Goal: Information Seeking & Learning: Learn about a topic

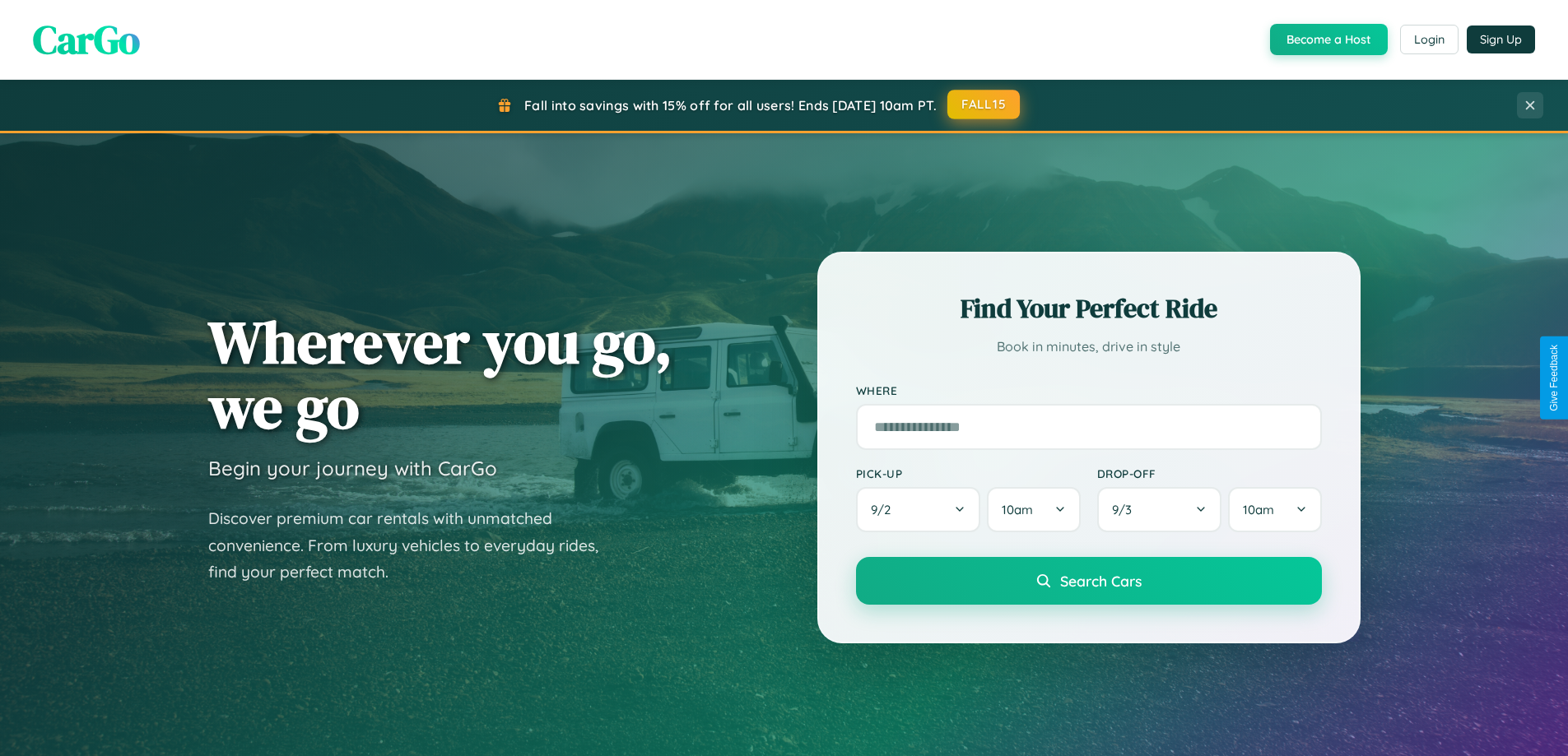
click at [985, 105] on button "FALL15" at bounding box center [984, 105] width 72 height 30
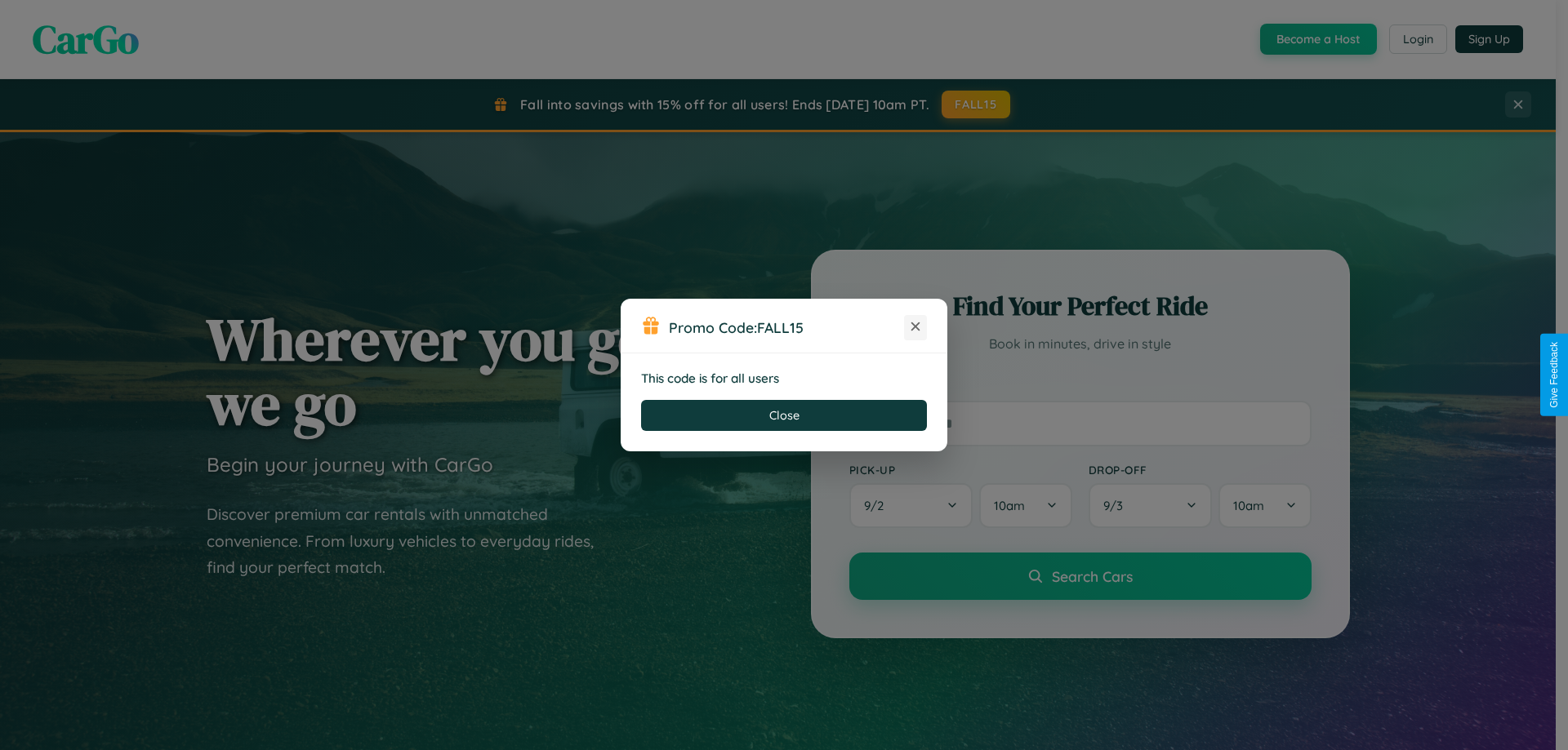
click at [916, 327] on icon at bounding box center [915, 326] width 17 height 17
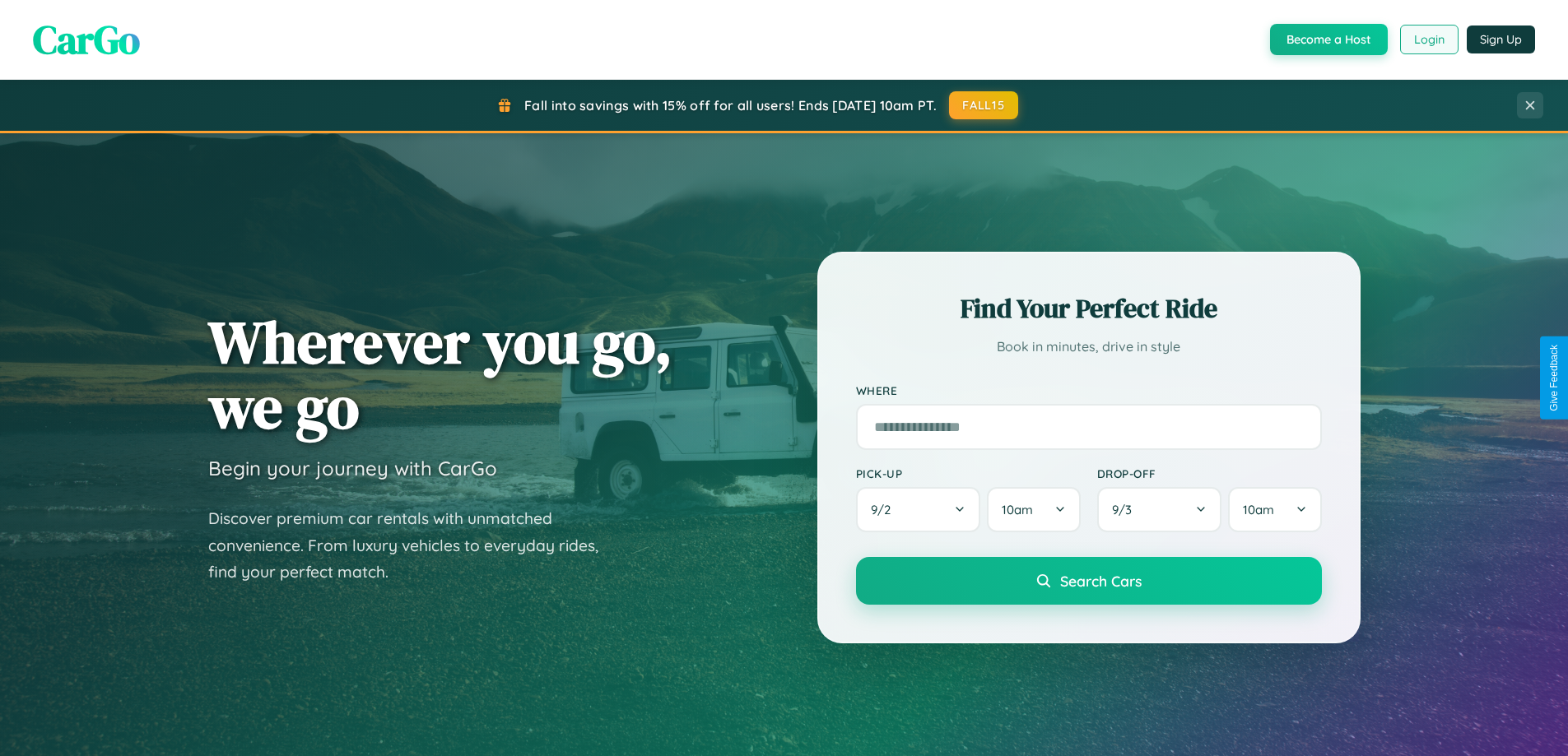
click at [1428, 40] on button "Login" at bounding box center [1429, 40] width 58 height 30
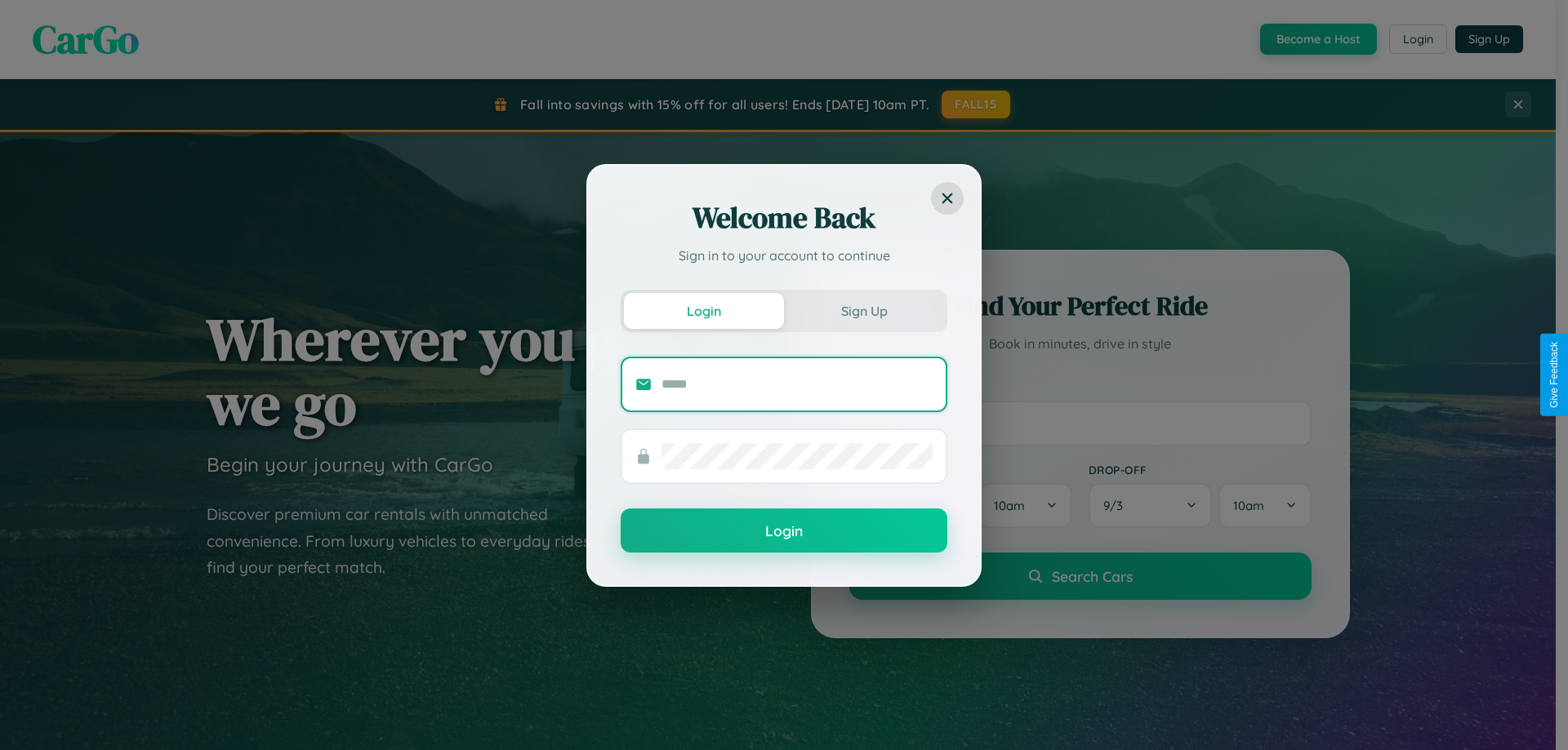
click at [797, 384] on input "text" at bounding box center [797, 385] width 271 height 26
type input "**********"
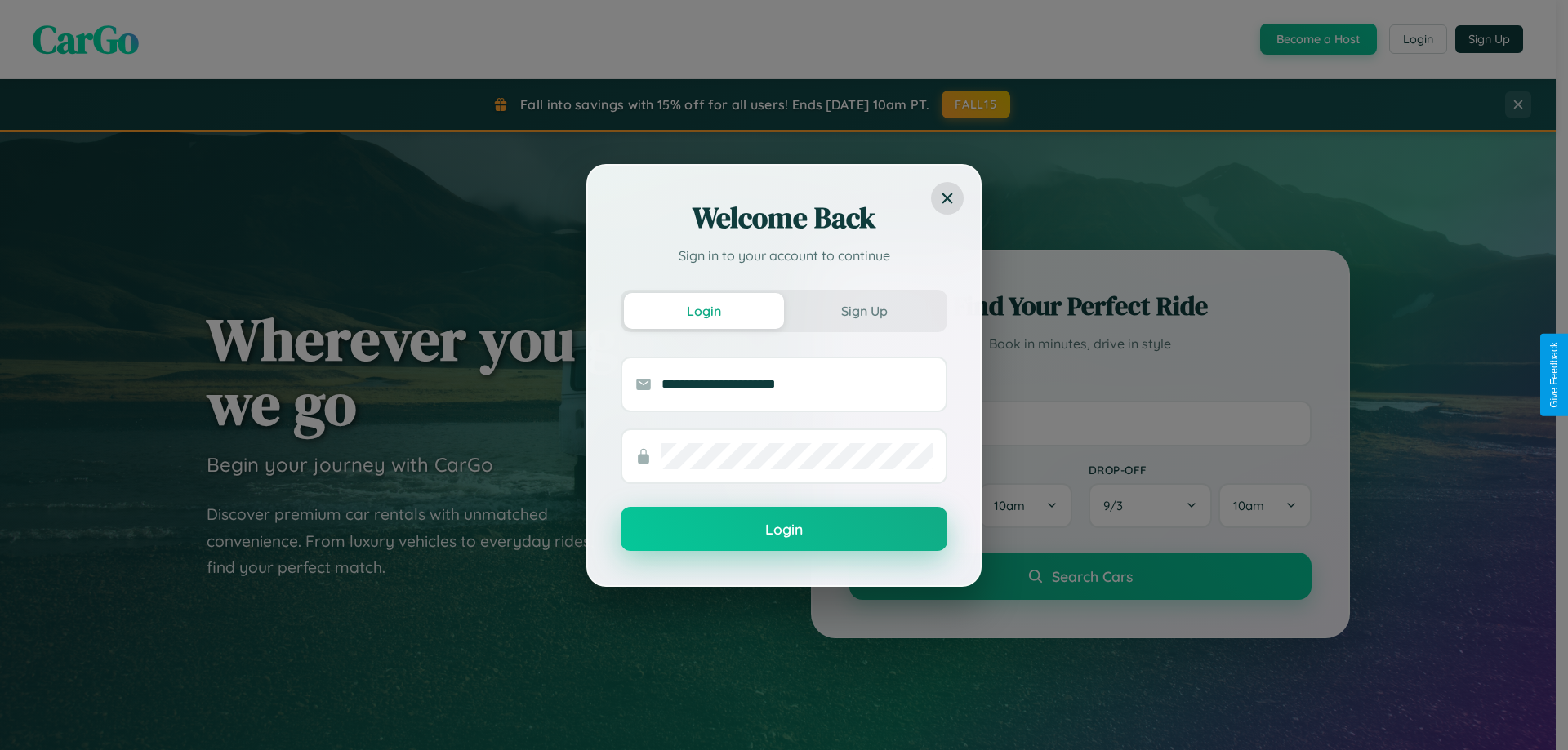
click at [784, 530] on button "Login" at bounding box center [784, 529] width 326 height 44
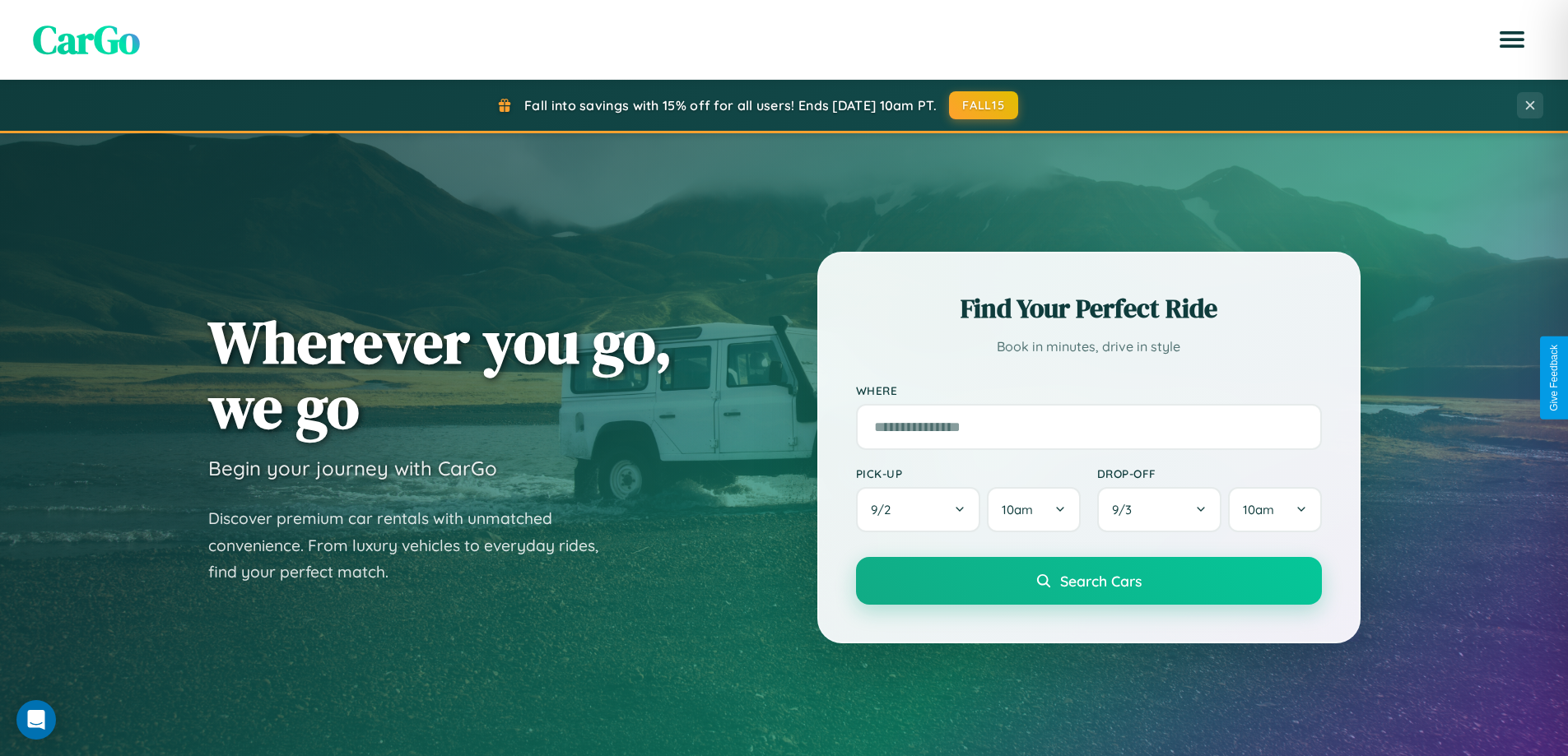
scroll to position [709, 0]
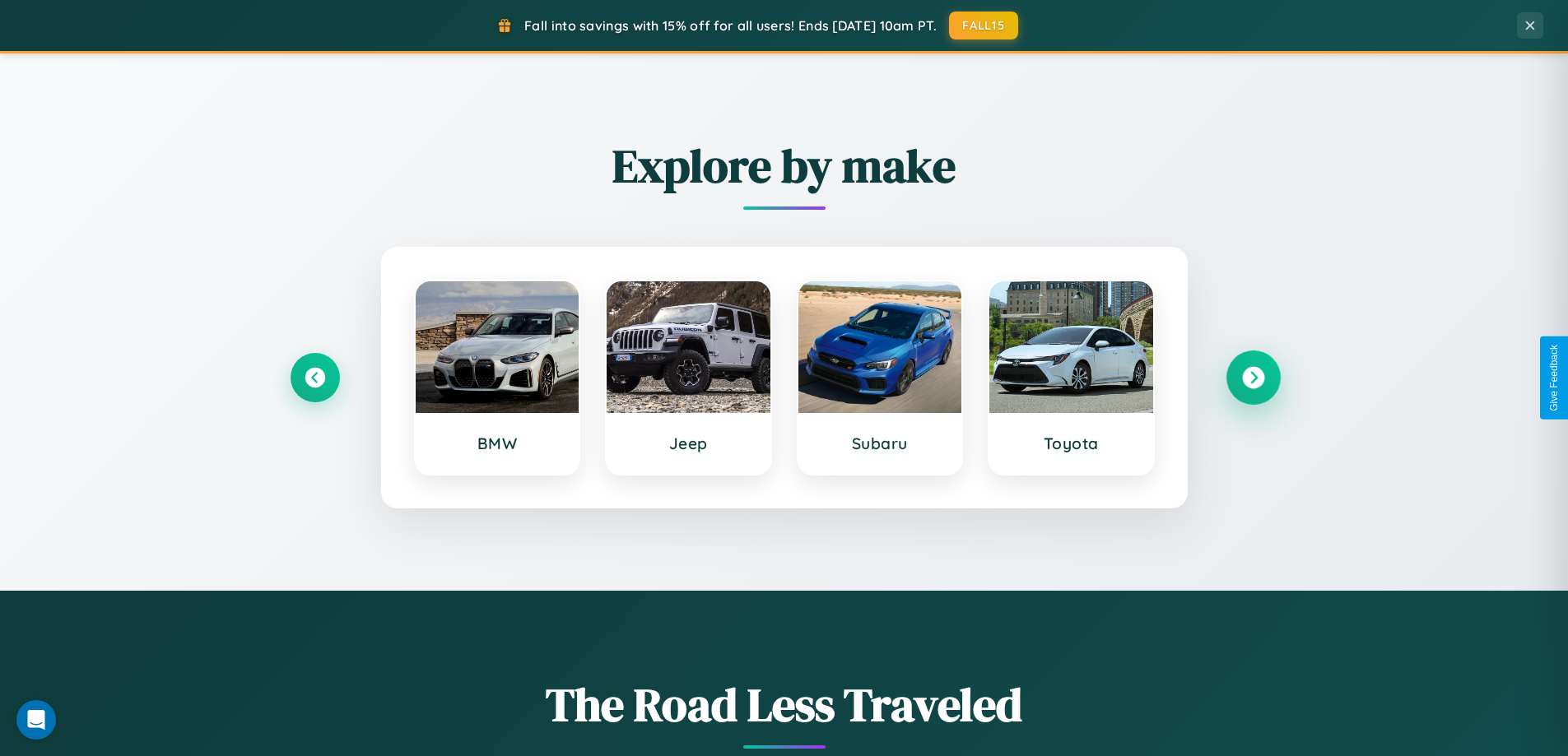
click at [1252, 378] on icon at bounding box center [1252, 377] width 22 height 22
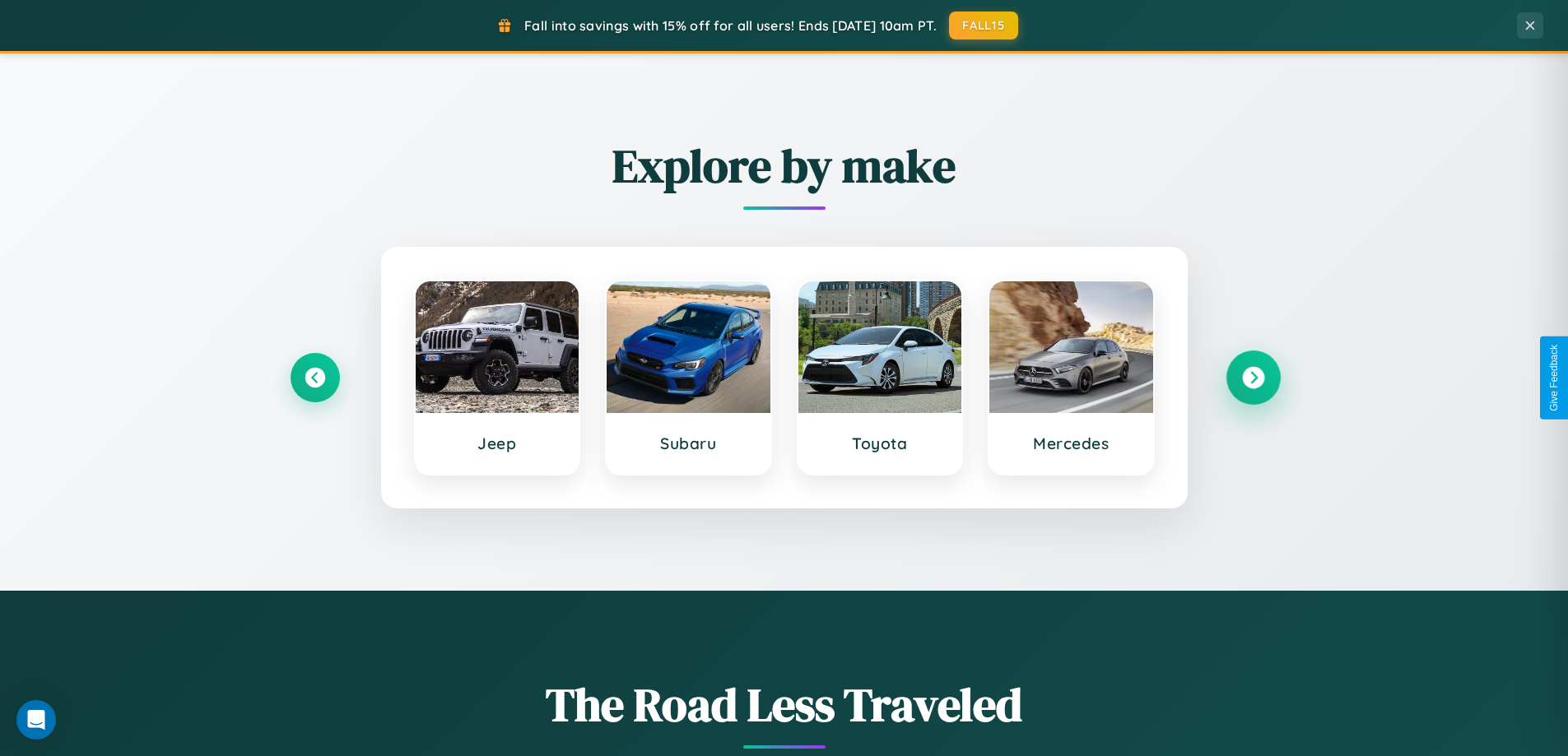
click at [1252, 378] on icon at bounding box center [1252, 377] width 22 height 22
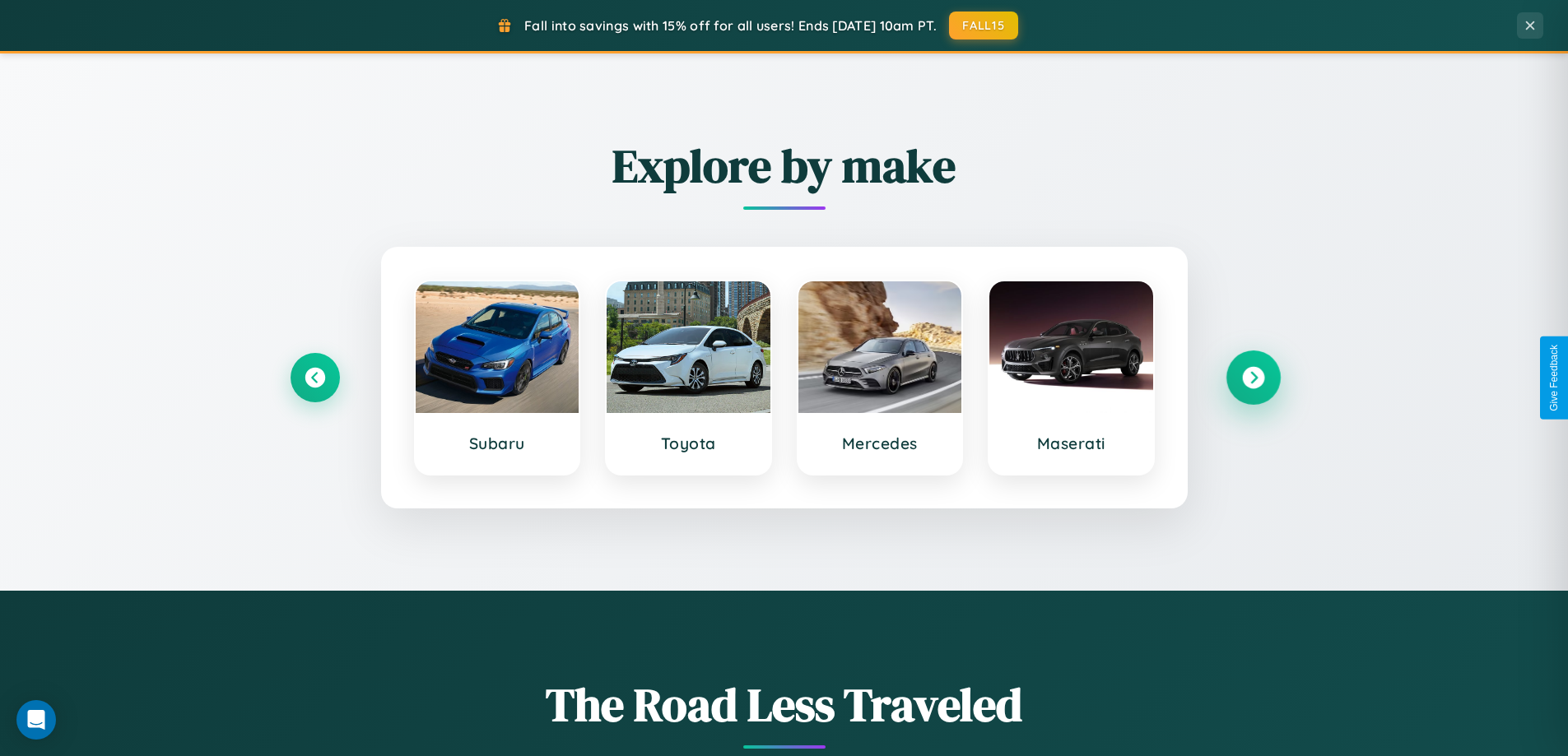
click at [1252, 378] on icon at bounding box center [1252, 377] width 22 height 22
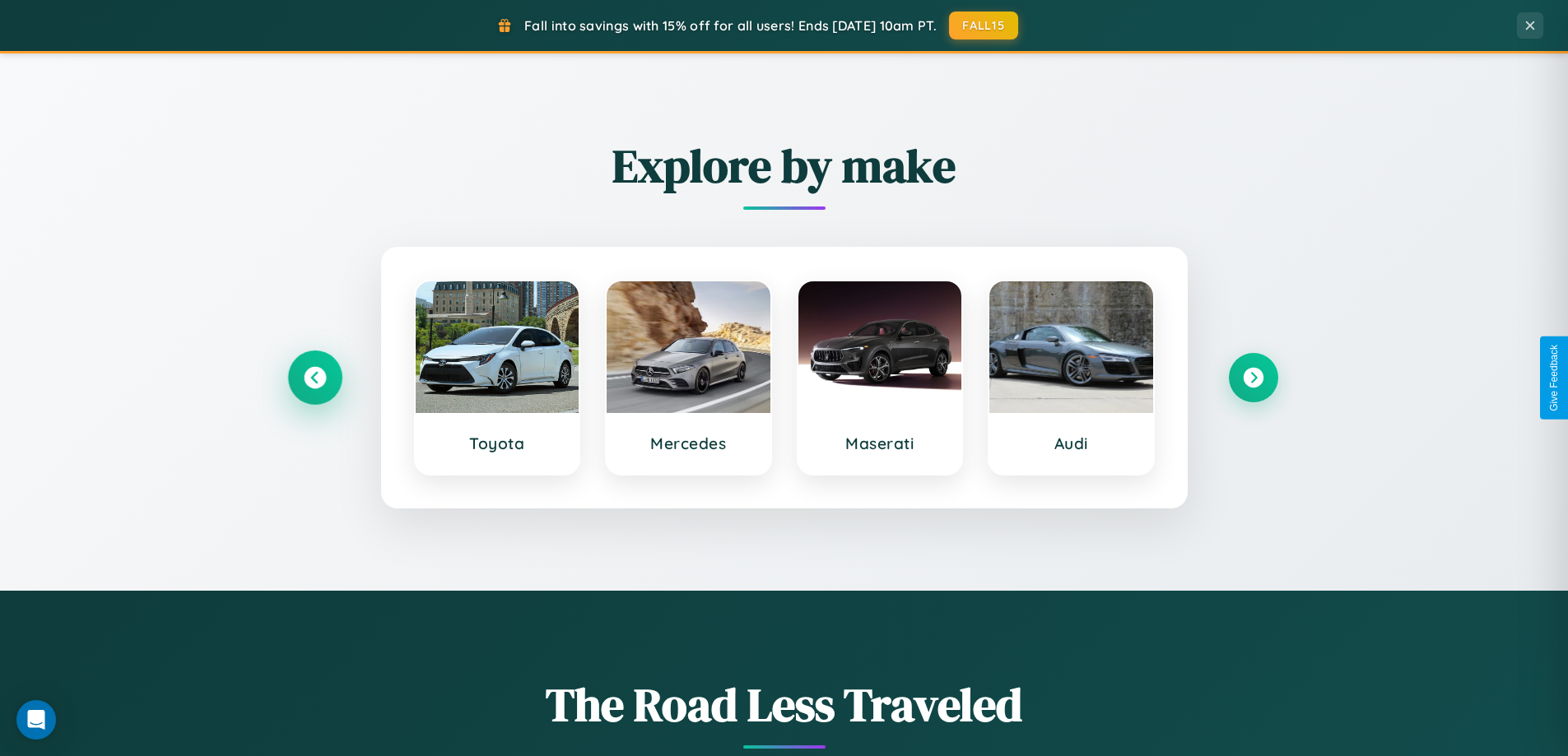
click at [315, 378] on icon at bounding box center [315, 377] width 22 height 22
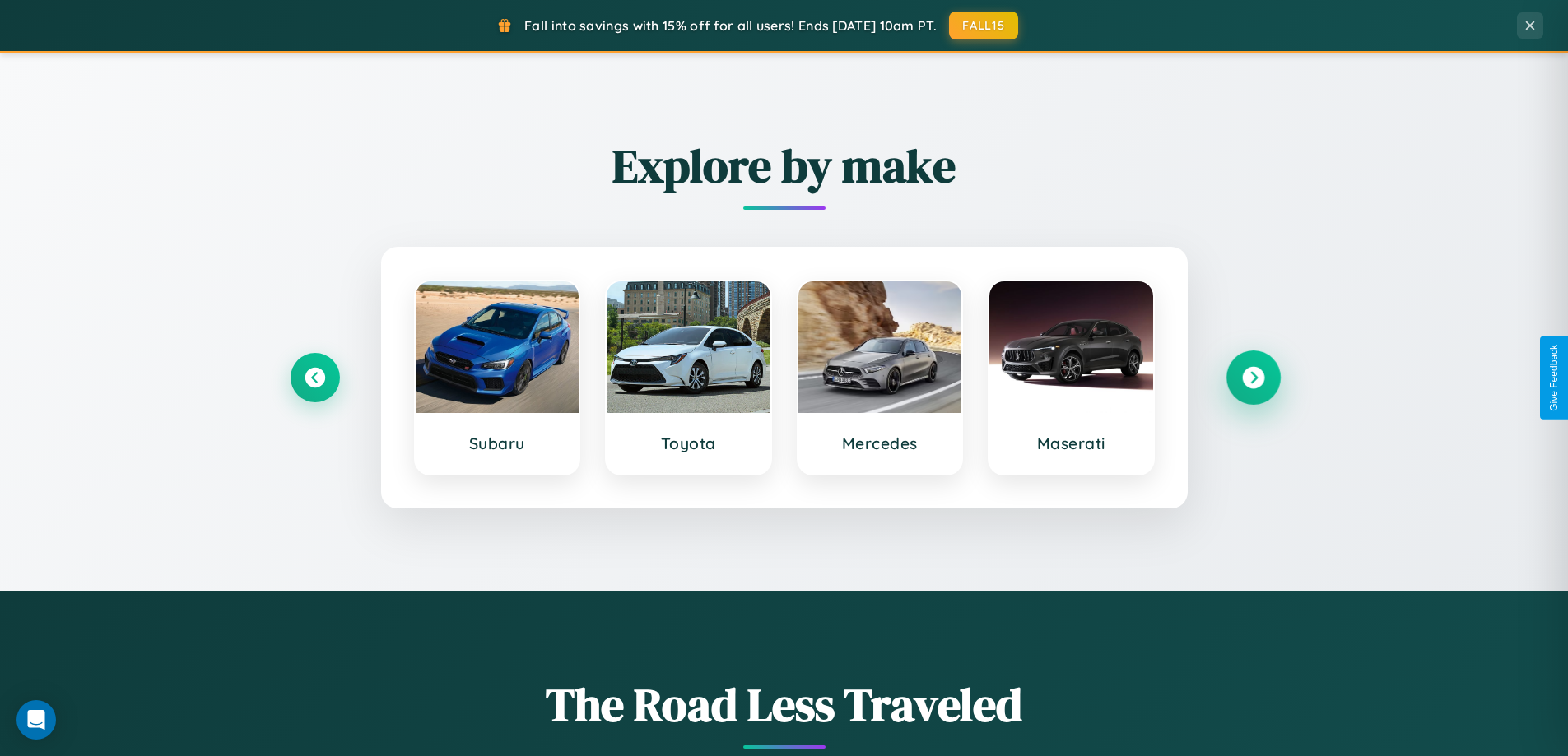
click at [1252, 378] on icon at bounding box center [1252, 377] width 22 height 22
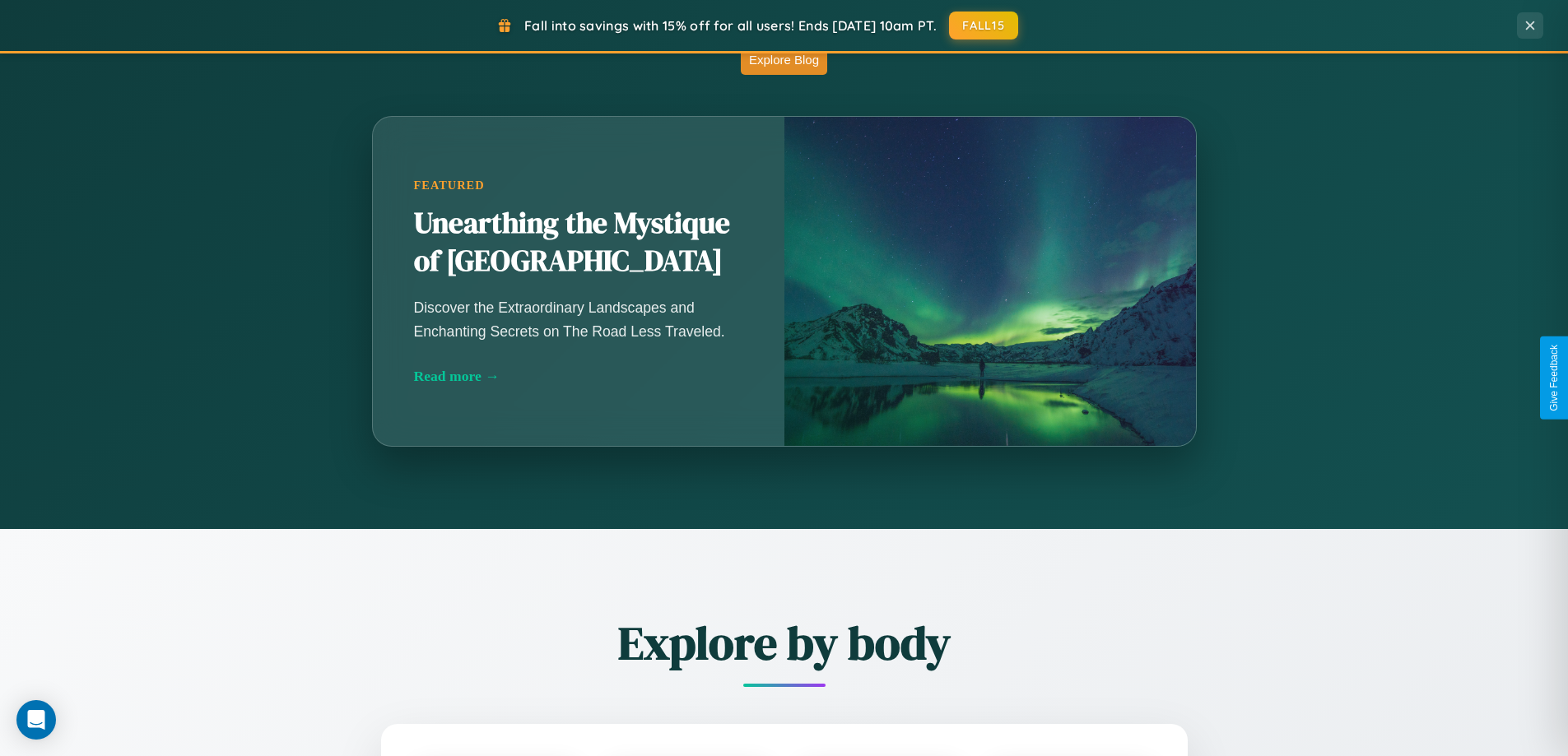
scroll to position [3166, 0]
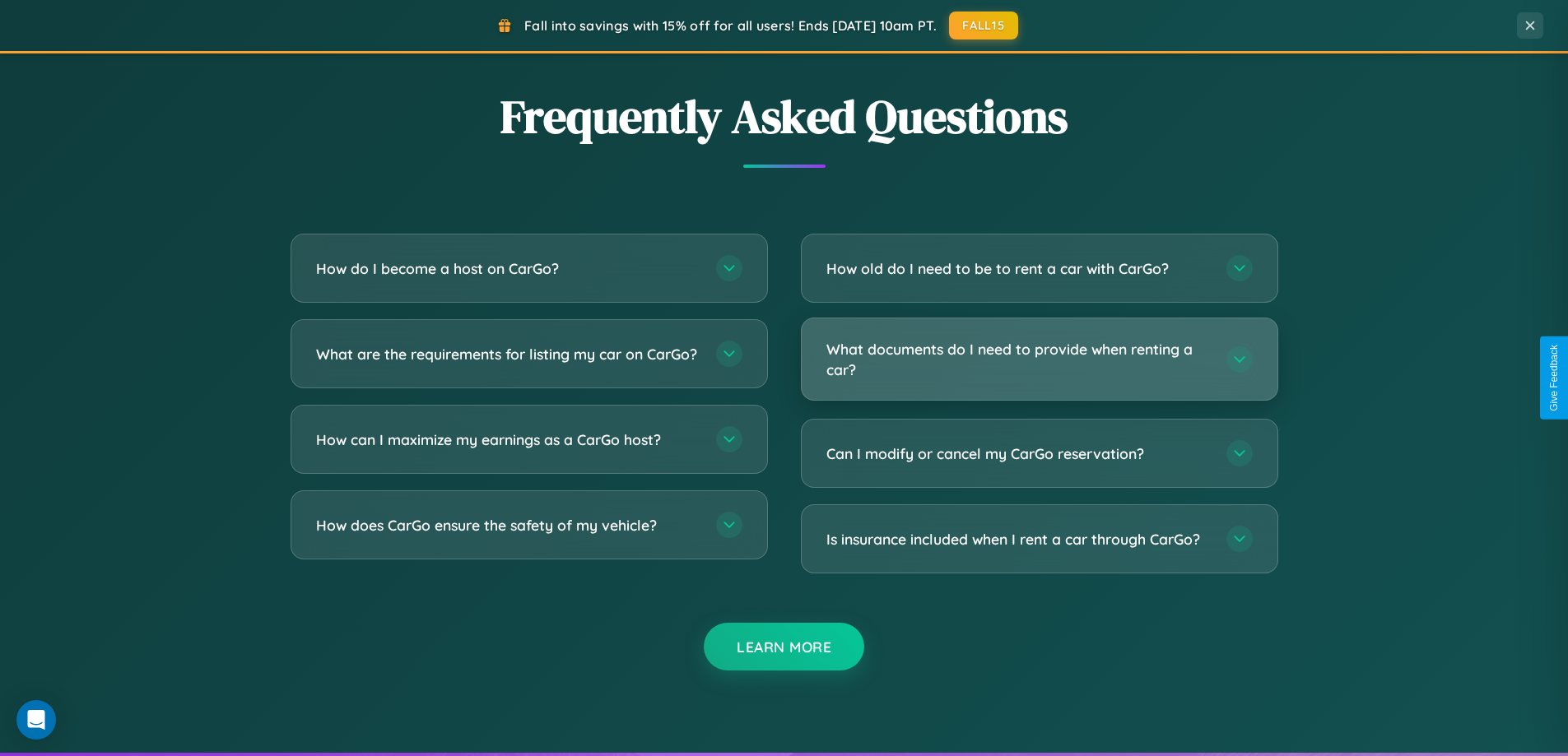
click at [1038, 359] on h3 "What documents do I need to provide when renting a car?" at bounding box center [1017, 359] width 383 height 41
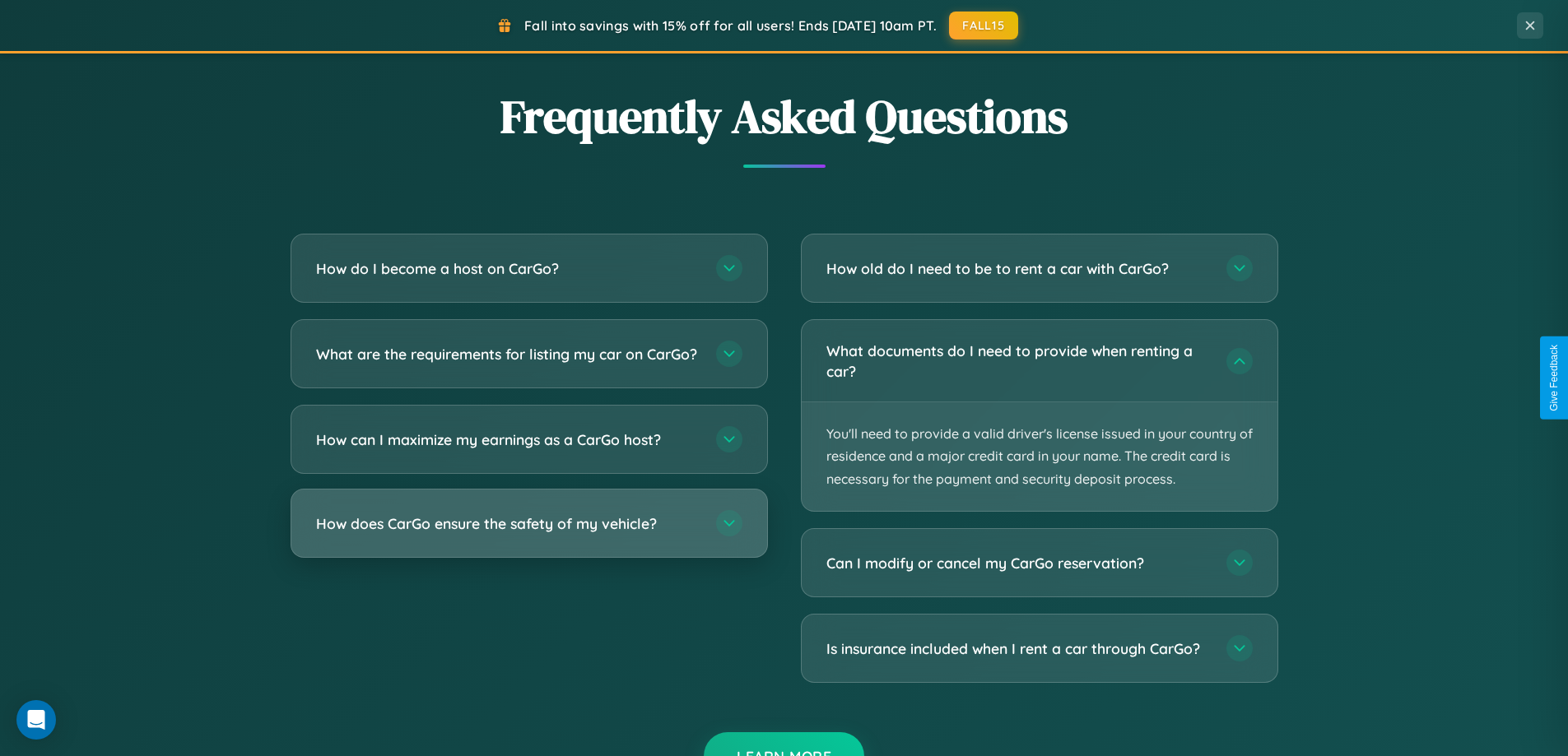
click at [528, 534] on h3 "How does CarGo ensure the safety of my vehicle?" at bounding box center [508, 523] width 383 height 20
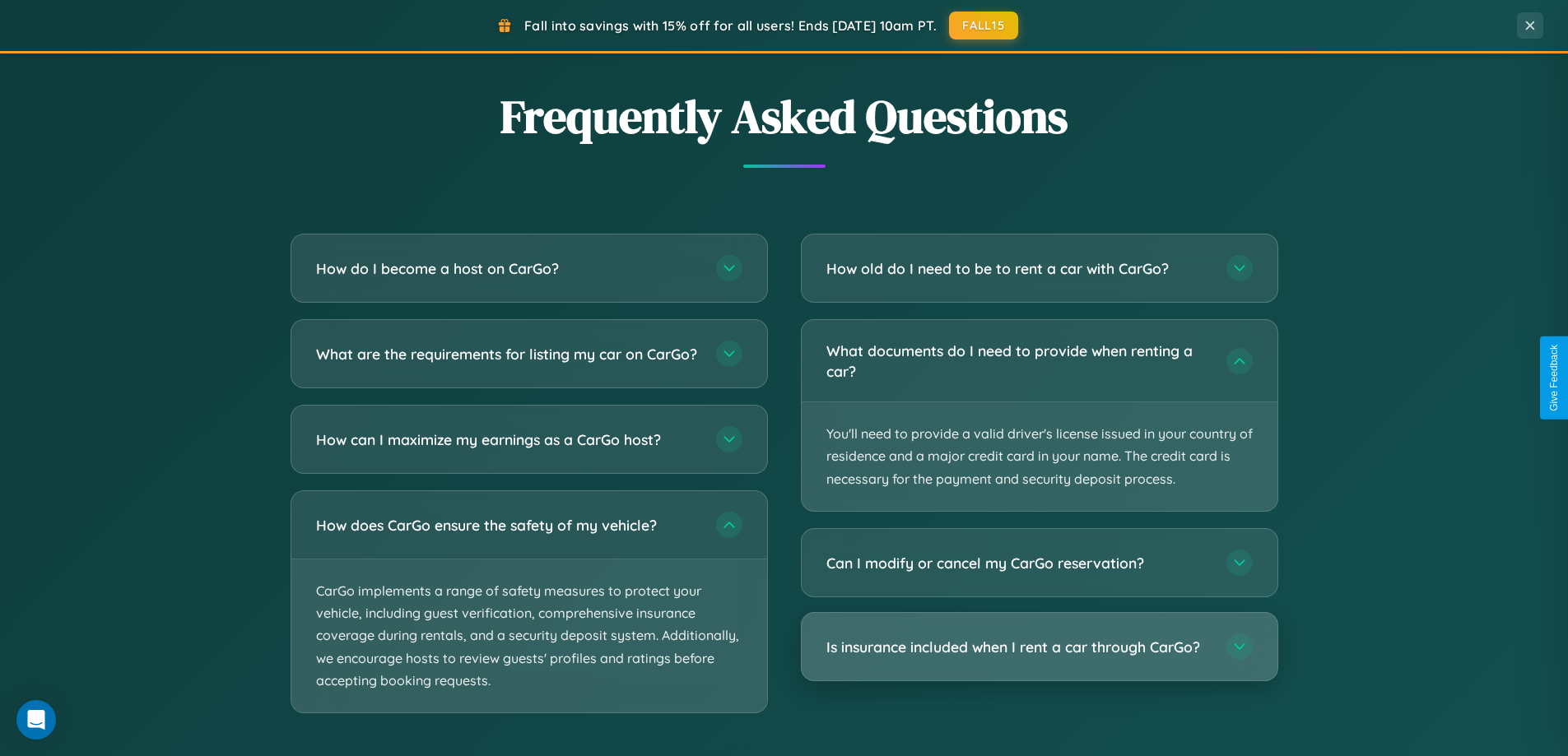
click at [1038, 648] on h3 "Is insurance included when I rent a car through CarGo?" at bounding box center [1017, 647] width 383 height 20
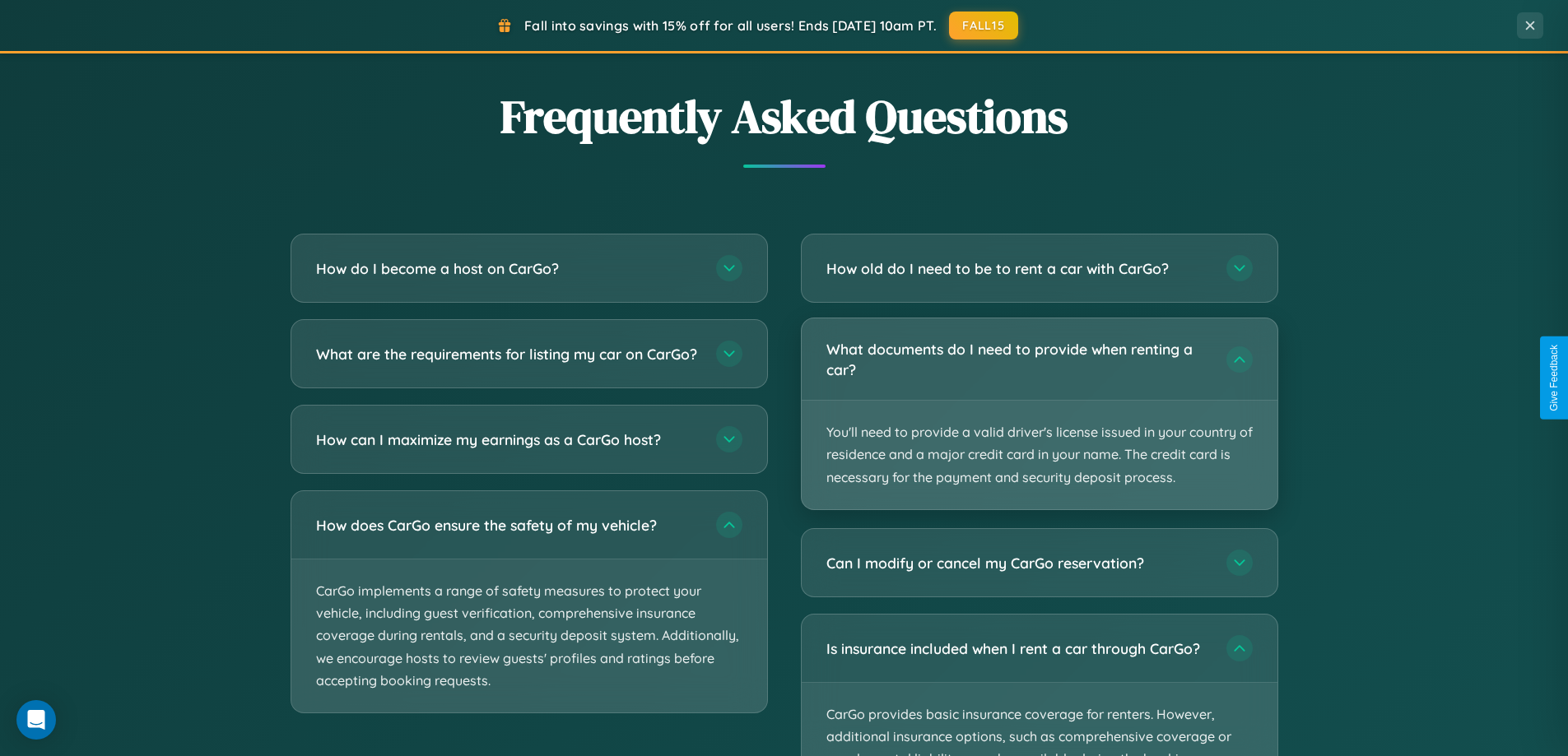
click at [1038, 414] on p "You'll need to provide a valid driver's license issued in your country of resid…" at bounding box center [1039, 455] width 476 height 108
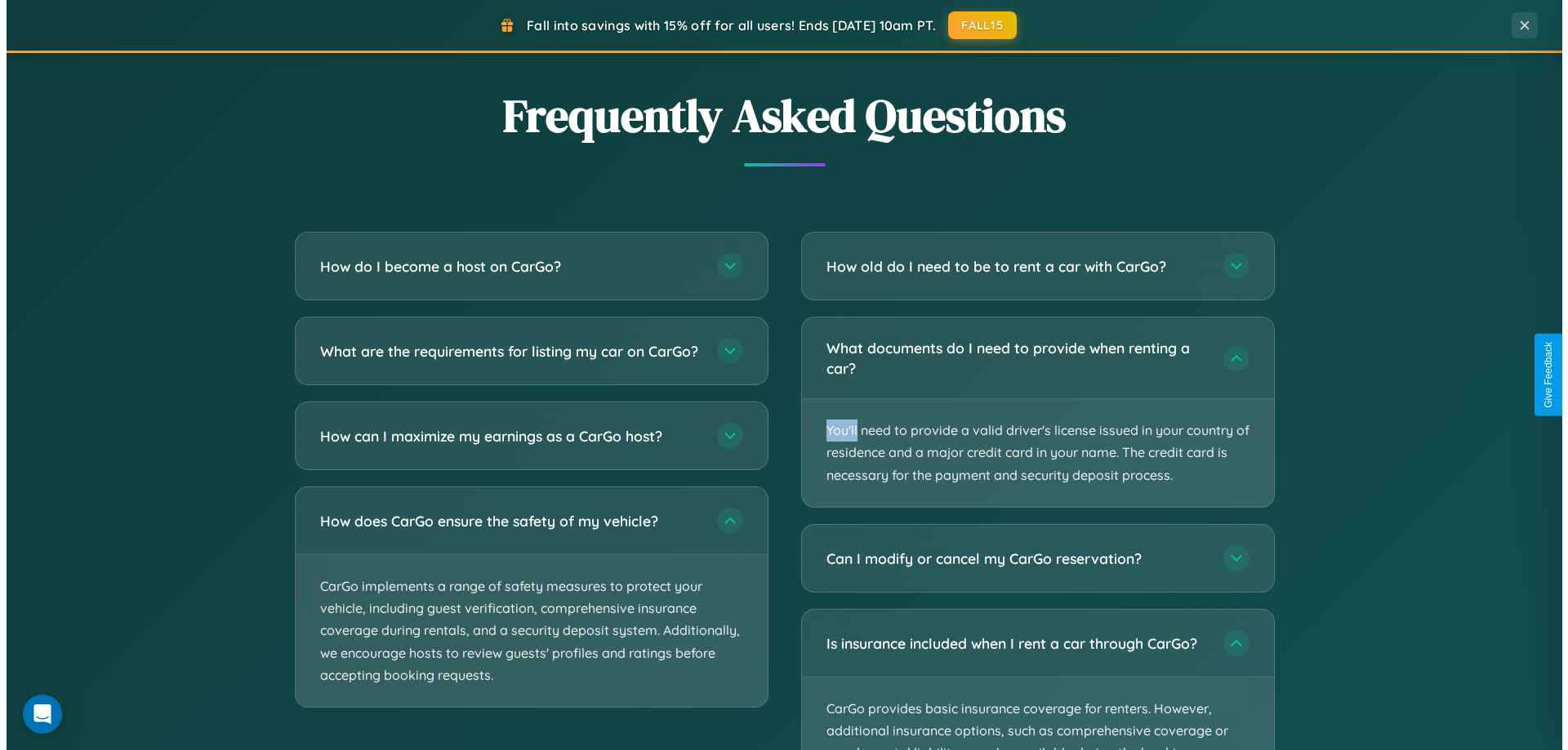
scroll to position [0, 0]
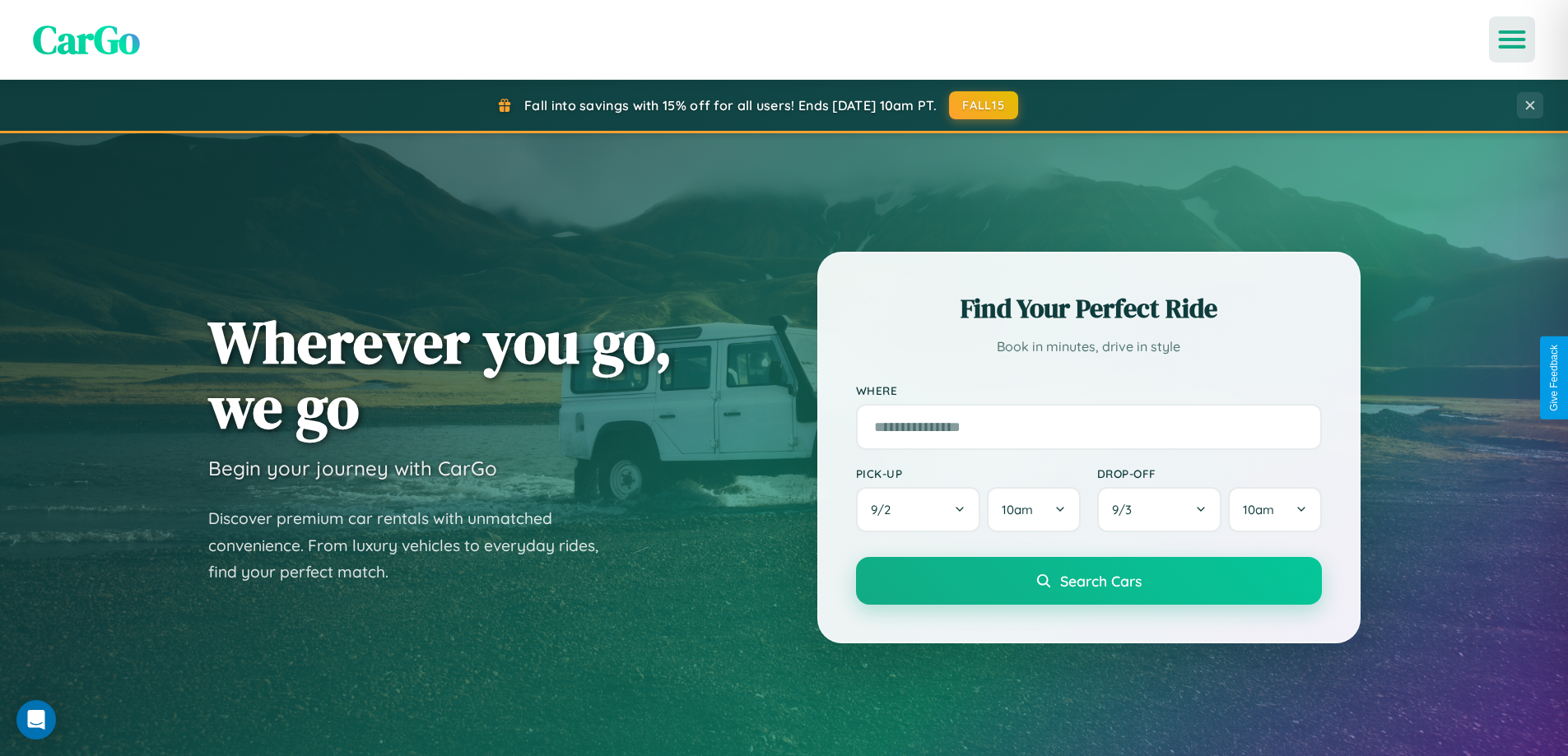
click at [1512, 40] on icon "Open menu" at bounding box center [1512, 39] width 24 height 15
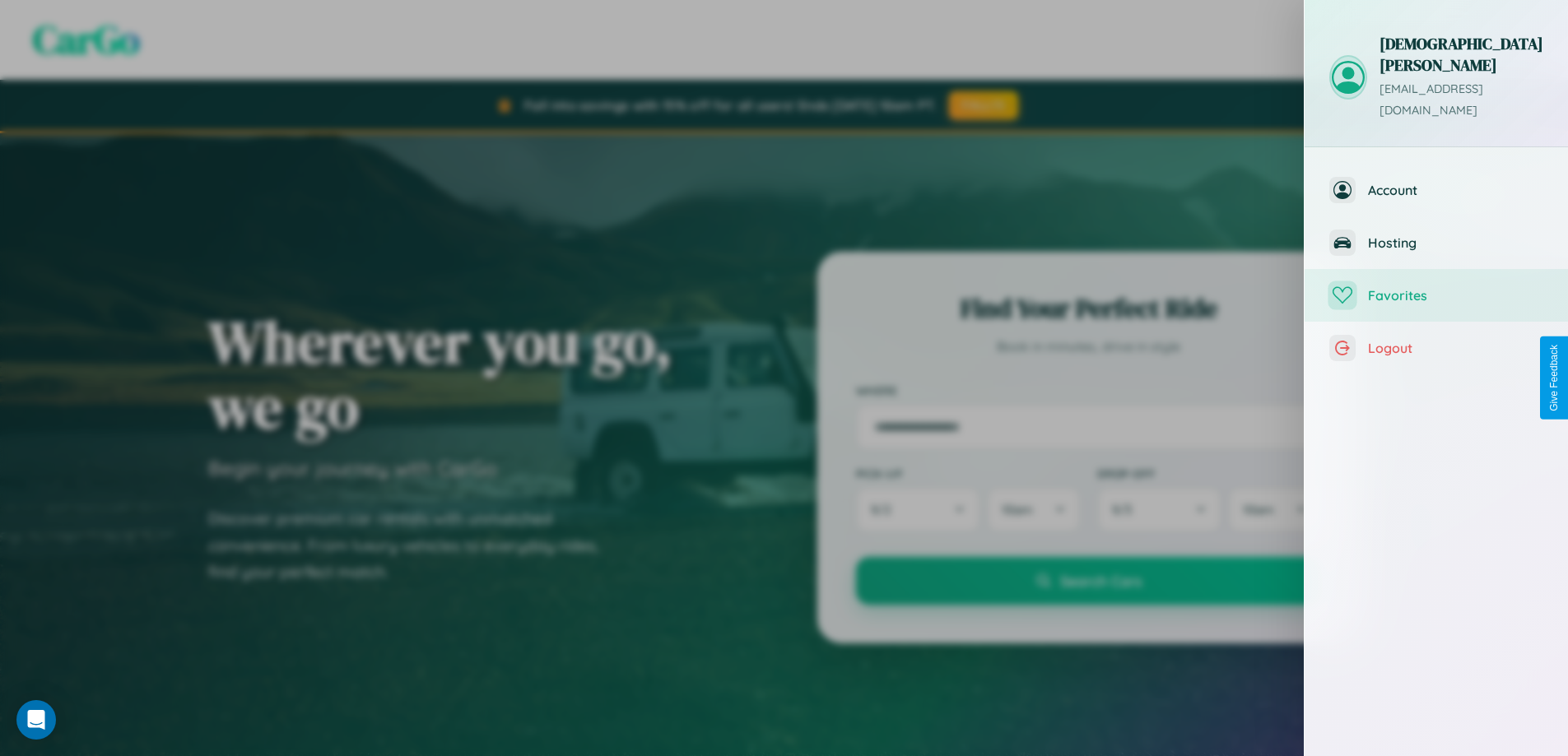
click at [1436, 287] on span "Favorites" at bounding box center [1455, 295] width 175 height 17
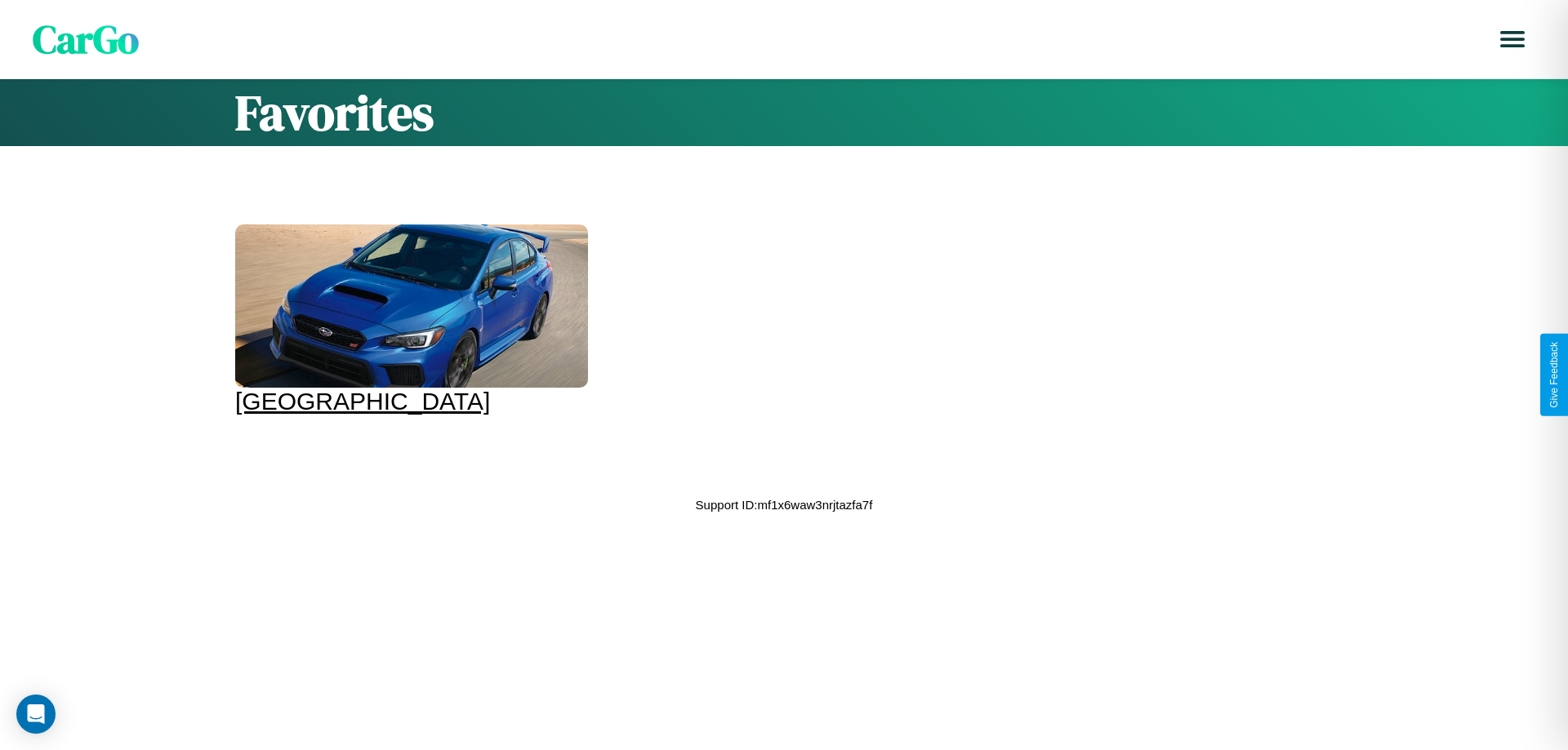
click at [409, 320] on div at bounding box center [411, 306] width 352 height 163
